Goal: Information Seeking & Learning: Learn about a topic

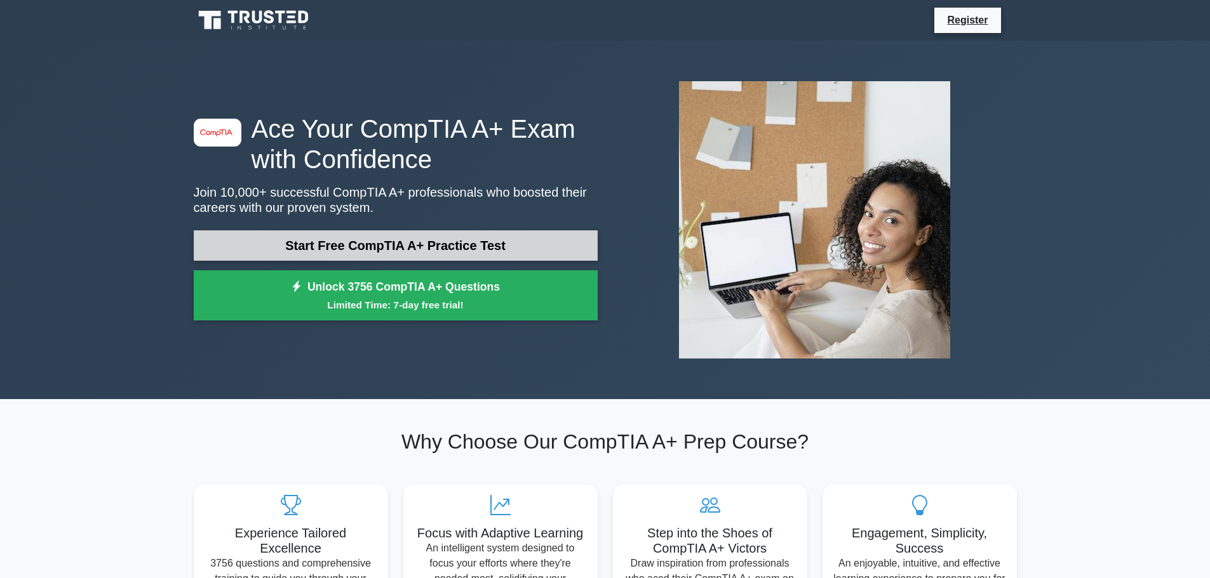
click at [464, 246] on link "Start Free CompTIA A+ Practice Test" at bounding box center [396, 245] width 404 height 30
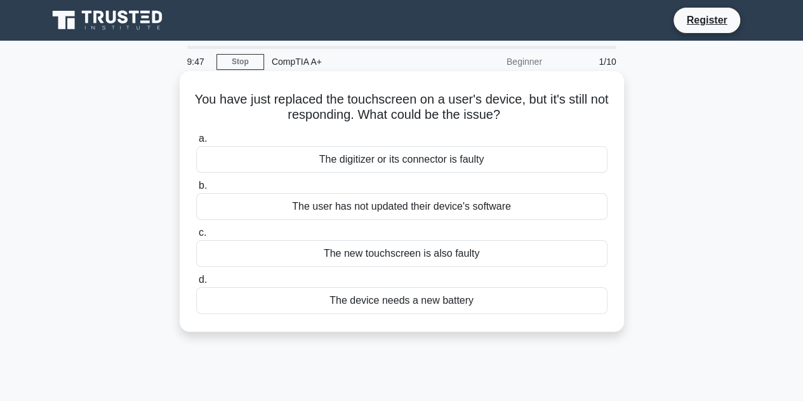
click at [567, 161] on div "The digitizer or its connector is faulty" at bounding box center [401, 159] width 411 height 27
click at [196, 143] on input "a. The digitizer or its connector is faulty" at bounding box center [196, 139] width 0 height 8
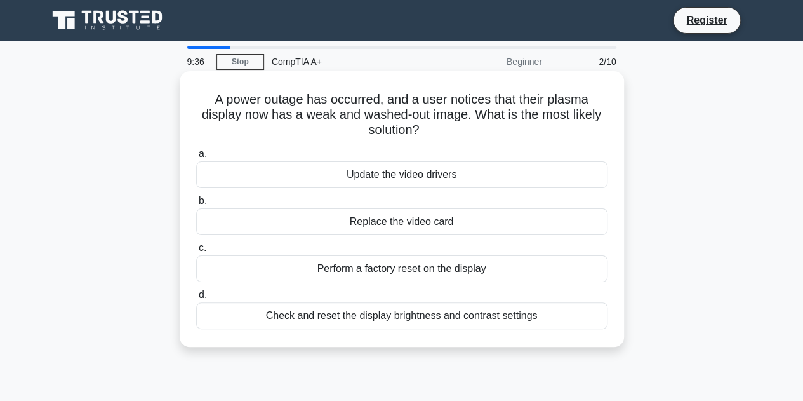
click at [570, 317] on div "Check and reset the display brightness and contrast settings" at bounding box center [401, 315] width 411 height 27
click at [196, 299] on input "d. Check and reset the display brightness and contrast settings" at bounding box center [196, 295] width 0 height 8
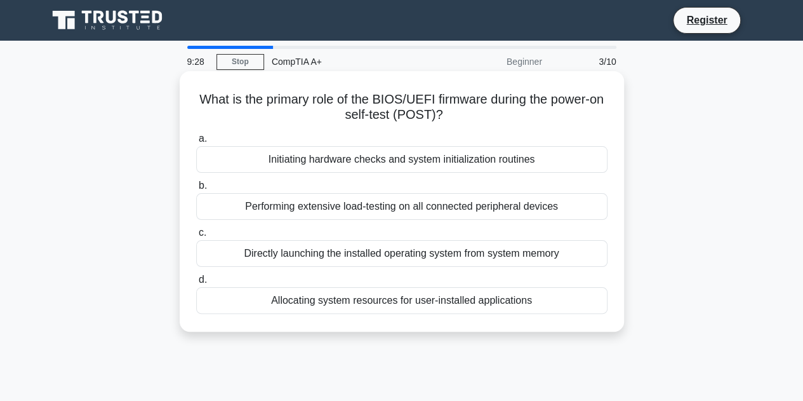
click at [575, 156] on div "Initiating hardware checks and system initialization routines" at bounding box center [401, 159] width 411 height 27
click at [196, 143] on input "a. Initiating hardware checks and system initialization routines" at bounding box center [196, 139] width 0 height 8
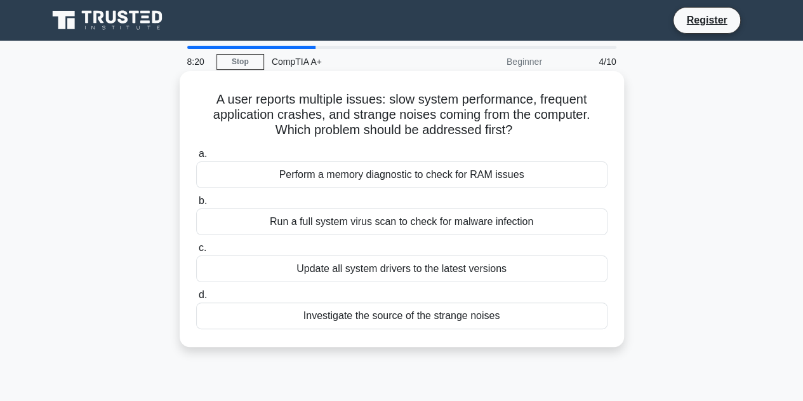
click at [526, 270] on div "Update all system drivers to the latest versions" at bounding box center [401, 268] width 411 height 27
click at [196, 252] on input "c. Update all system drivers to the latest versions" at bounding box center [196, 248] width 0 height 8
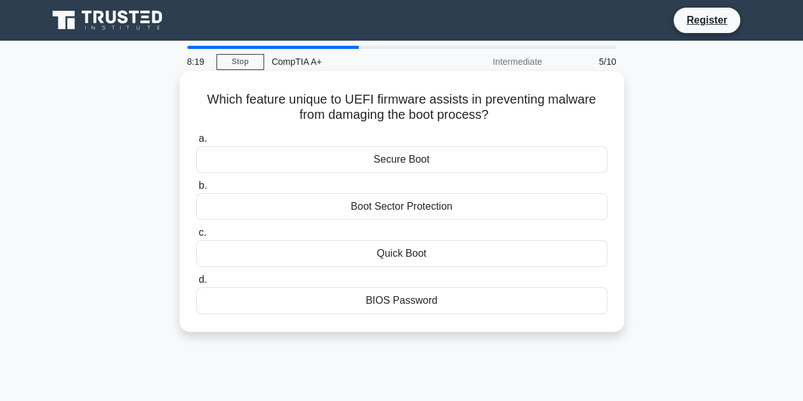
click at [470, 195] on div "Boot Sector Protection" at bounding box center [401, 206] width 411 height 27
click at [196, 190] on input "b. Boot Sector Protection" at bounding box center [196, 186] width 0 height 8
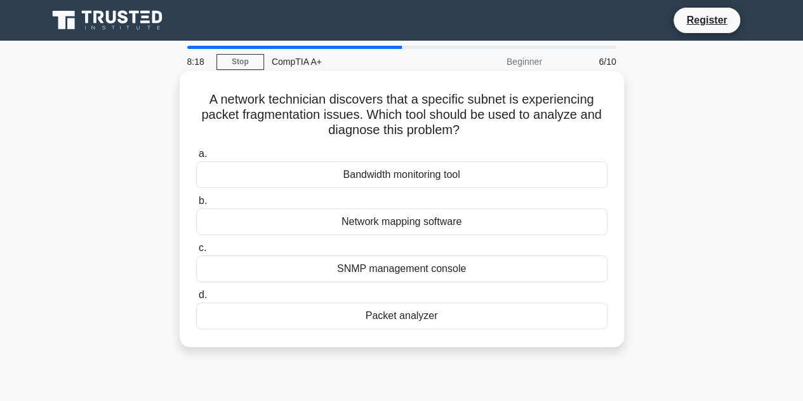
click at [478, 218] on div "Network mapping software" at bounding box center [401, 221] width 411 height 27
click at [196, 205] on input "b. Network mapping software" at bounding box center [196, 201] width 0 height 8
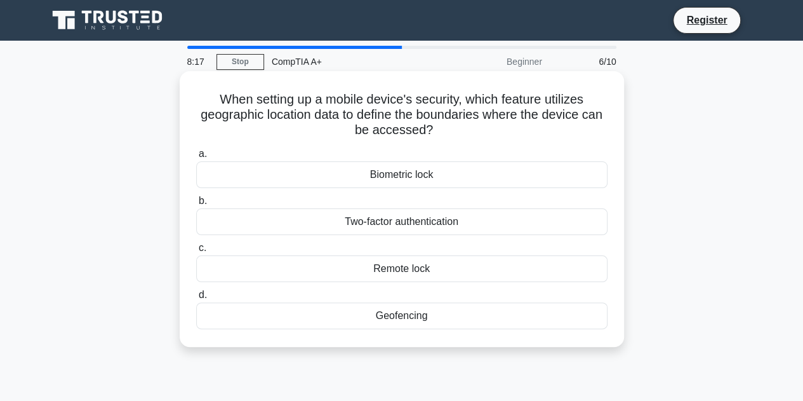
click at [479, 220] on div "Two-factor authentication" at bounding box center [401, 221] width 411 height 27
click at [196, 205] on input "b. Two-factor authentication" at bounding box center [196, 201] width 0 height 8
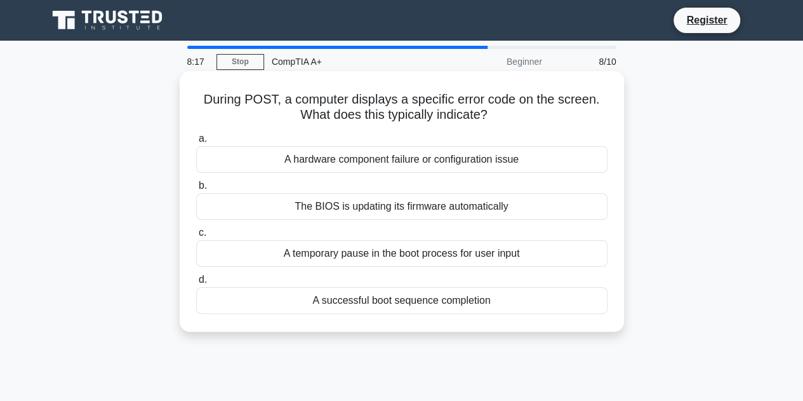
click at [477, 208] on div "The BIOS is updating its firmware automatically" at bounding box center [401, 206] width 411 height 27
click at [196, 190] on input "b. The BIOS is updating its firmware automatically" at bounding box center [196, 186] width 0 height 8
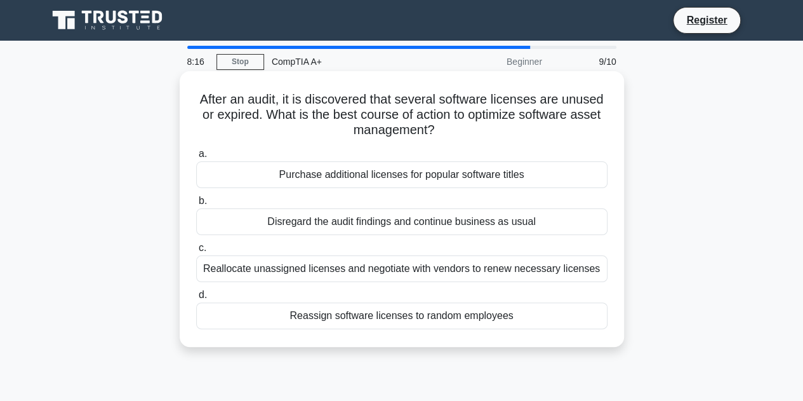
click at [474, 182] on div "Purchase additional licenses for popular software titles" at bounding box center [401, 174] width 411 height 27
click at [196, 158] on input "a. Purchase additional licenses for popular software titles" at bounding box center [196, 154] width 0 height 8
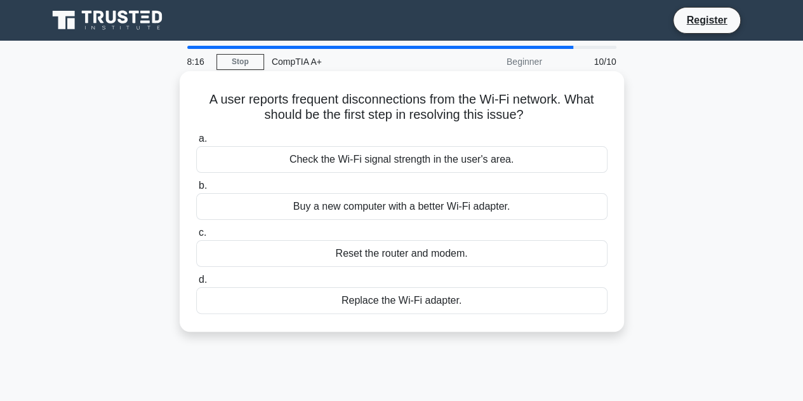
click at [474, 205] on div "Buy a new computer with a better Wi-Fi adapter." at bounding box center [401, 206] width 411 height 27
click at [196, 190] on input "b. Buy a new computer with a better Wi-Fi adapter." at bounding box center [196, 186] width 0 height 8
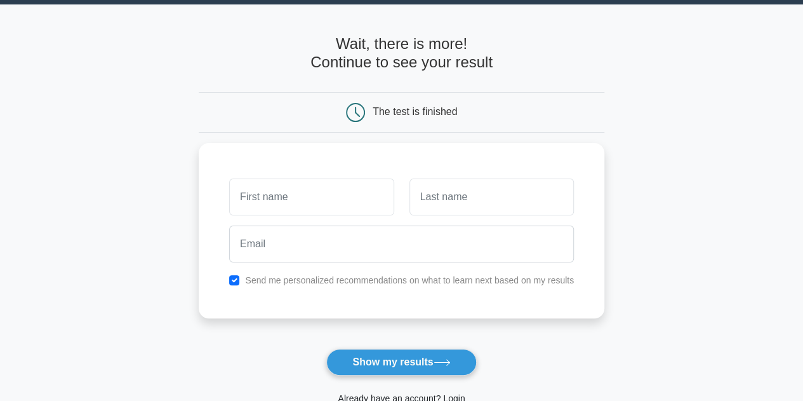
scroll to position [63, 0]
